Goal: Communication & Community: Answer question/provide support

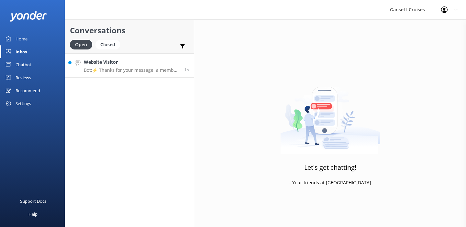
click at [142, 64] on h4 "Website Visitor" at bounding box center [131, 62] width 95 height 7
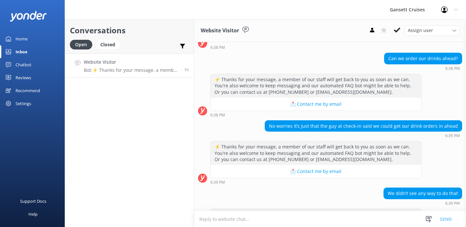
scroll to position [95, 0]
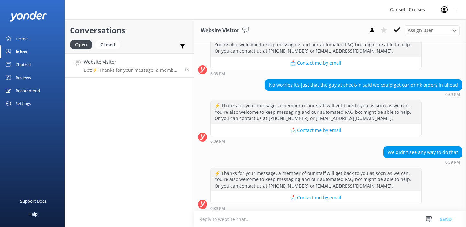
click at [305, 218] on textarea at bounding box center [330, 219] width 272 height 16
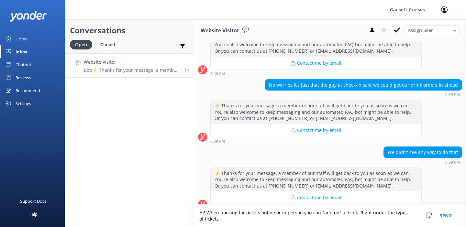
scroll to position [101, 0]
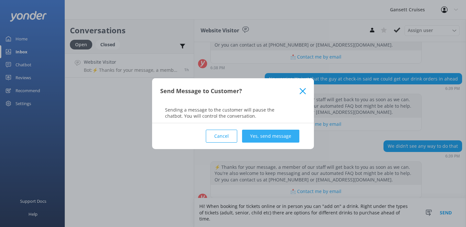
type textarea "Hi! When booking for tickets online or in person you can "add on" a drink. Righ…"
click at [275, 134] on button "Yes, send message" at bounding box center [270, 136] width 57 height 13
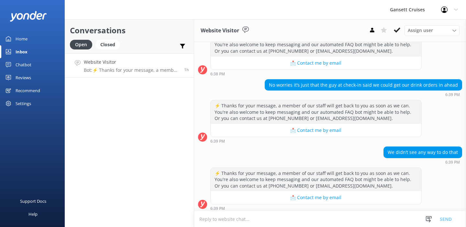
scroll to position [149, 0]
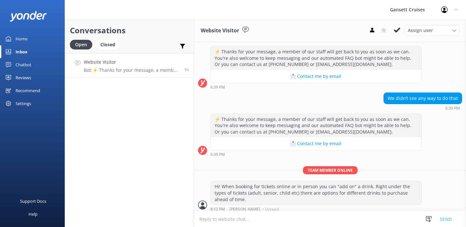
drag, startPoint x: 130, startPoint y: 71, endPoint x: 156, endPoint y: 65, distance: 25.8
click at [130, 71] on p "Bot: ⚡ Thanks for your message, a member of our staff will get back to you as s…" at bounding box center [131, 70] width 95 height 6
